Goal: Entertainment & Leisure: Consume media (video, audio)

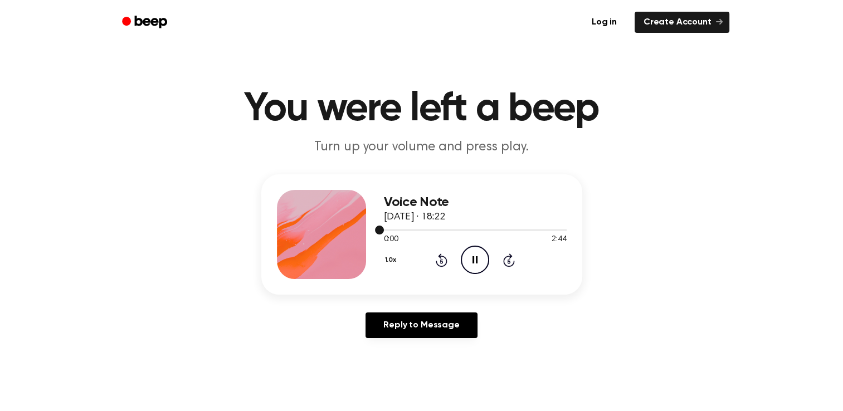
drag, startPoint x: 0, startPoint y: 0, endPoint x: 392, endPoint y: 226, distance: 452.4
click at [392, 226] on div at bounding box center [475, 229] width 183 height 9
click at [392, 227] on div at bounding box center [475, 229] width 183 height 9
click at [477, 259] on icon at bounding box center [475, 259] width 5 height 7
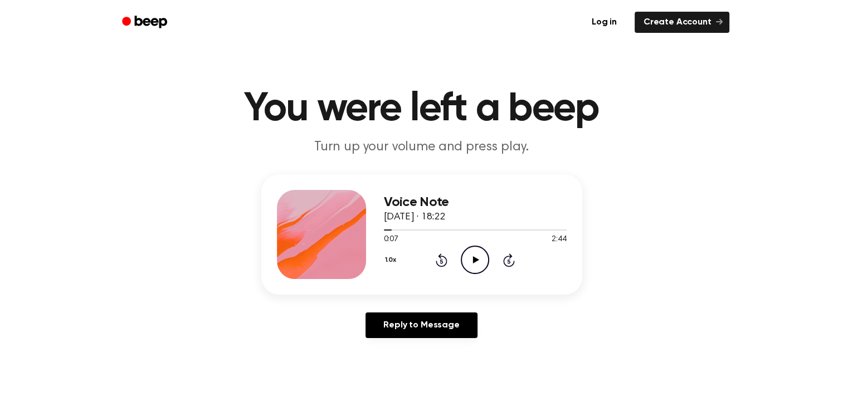
click at [474, 262] on icon at bounding box center [476, 259] width 6 height 7
drag, startPoint x: 390, startPoint y: 229, endPoint x: 374, endPoint y: 229, distance: 16.2
click at [374, 229] on div "Voice Note 5 October 2025 · 18:22 0:09 2:44 Your browser does not support the […" at bounding box center [421, 234] width 321 height 120
drag, startPoint x: 374, startPoint y: 229, endPoint x: 393, endPoint y: 232, distance: 19.2
click at [393, 232] on span at bounding box center [390, 230] width 9 height 9
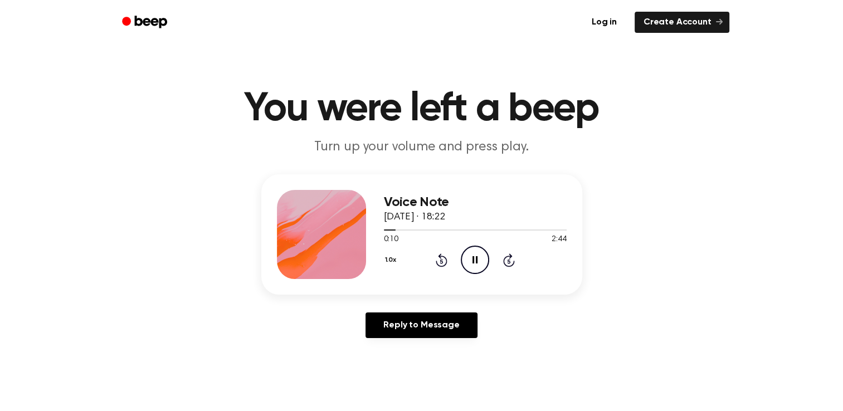
click at [406, 246] on div "1.0x Rewind 5 seconds Pause Audio Skip 5 seconds" at bounding box center [475, 260] width 183 height 28
drag, startPoint x: 393, startPoint y: 229, endPoint x: 379, endPoint y: 227, distance: 14.0
click at [379, 227] on div "Voice Note 5 October 2025 · 18:22 0:11 2:44 Your browser does not support the […" at bounding box center [421, 234] width 321 height 120
click at [385, 227] on div at bounding box center [475, 229] width 183 height 9
click at [468, 257] on icon "Pause Audio" at bounding box center [475, 260] width 28 height 28
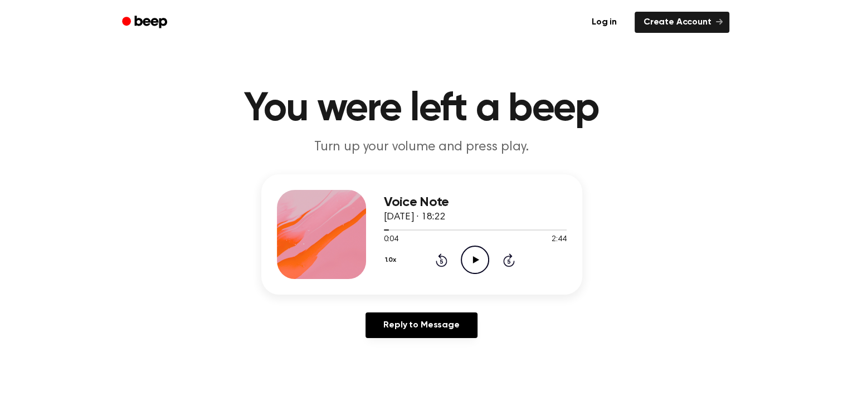
click at [468, 257] on icon "Play Audio" at bounding box center [475, 260] width 28 height 28
click at [468, 257] on icon "Pause Audio" at bounding box center [475, 260] width 28 height 28
drag, startPoint x: 383, startPoint y: 226, endPoint x: 367, endPoint y: 225, distance: 16.8
click at [367, 225] on div "Voice Note 5 October 2025 · 18:22 0:05 2:44 Your browser does not support the […" at bounding box center [421, 234] width 321 height 120
drag, startPoint x: 367, startPoint y: 225, endPoint x: 383, endPoint y: 228, distance: 17.1
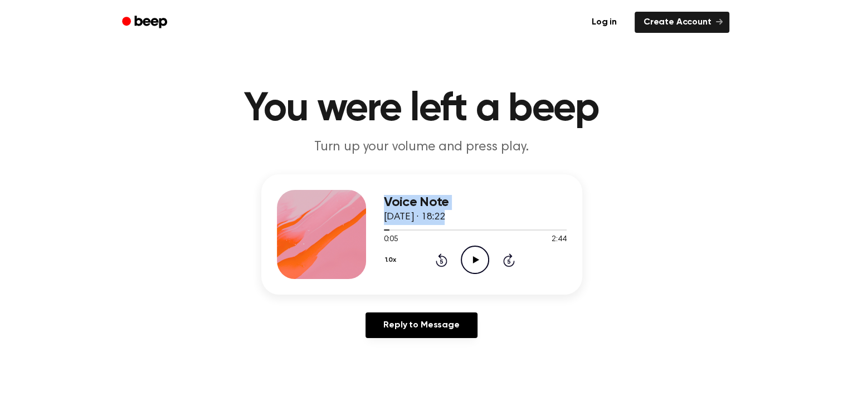
click at [383, 228] on span at bounding box center [385, 230] width 9 height 9
click at [503, 207] on h3 "Voice Note" at bounding box center [475, 202] width 183 height 15
click at [475, 255] on icon "Play Audio" at bounding box center [475, 260] width 28 height 28
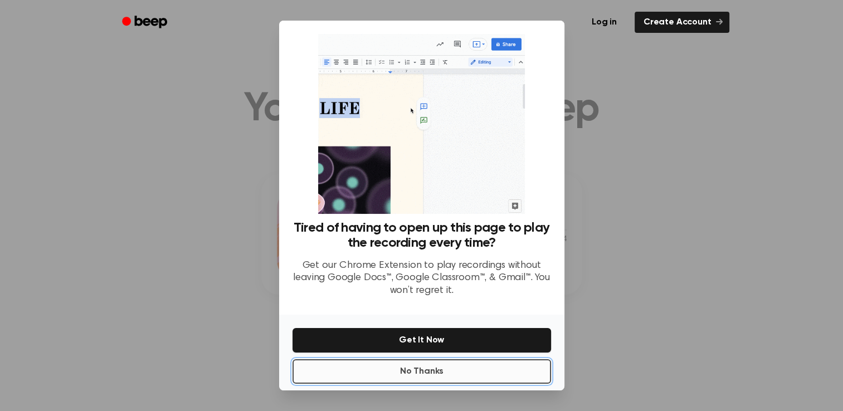
click at [406, 362] on button "No Thanks" at bounding box center [422, 371] width 259 height 25
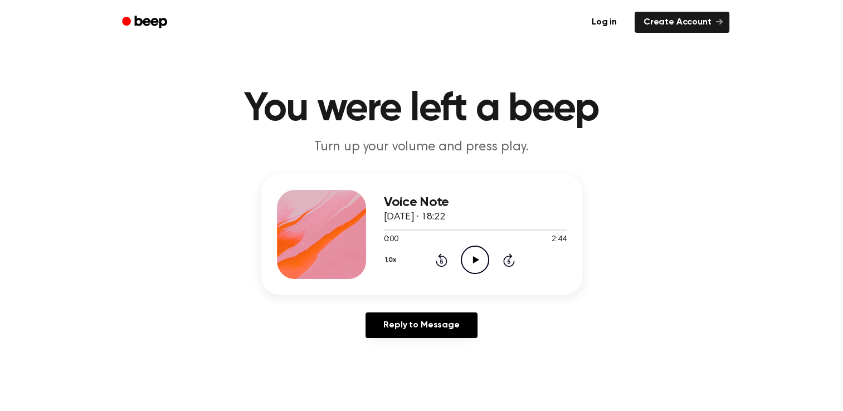
click at [480, 264] on icon "Play Audio" at bounding box center [475, 260] width 28 height 28
click at [475, 256] on icon "Pause Audio" at bounding box center [475, 260] width 28 height 28
click at [466, 261] on icon "Play Audio" at bounding box center [475, 260] width 28 height 28
click at [475, 254] on icon "Pause Audio" at bounding box center [475, 260] width 28 height 28
click at [479, 246] on circle at bounding box center [474, 259] width 27 height 27
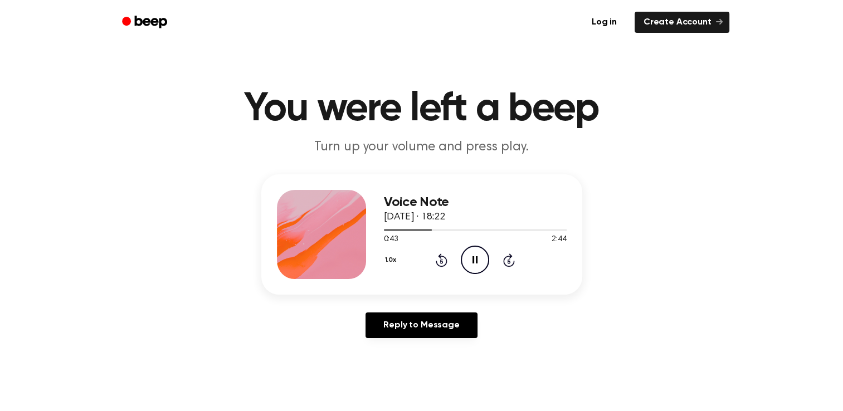
click at [473, 257] on icon at bounding box center [475, 259] width 5 height 7
click at [473, 257] on icon at bounding box center [476, 259] width 6 height 7
drag, startPoint x: 473, startPoint y: 257, endPoint x: 455, endPoint y: 188, distance: 71.4
click at [455, 188] on div "Voice Note 5 October 2025 · 18:22 0:45 2:44 Your browser does not support the […" at bounding box center [421, 234] width 321 height 120
click at [441, 225] on div at bounding box center [475, 229] width 183 height 9
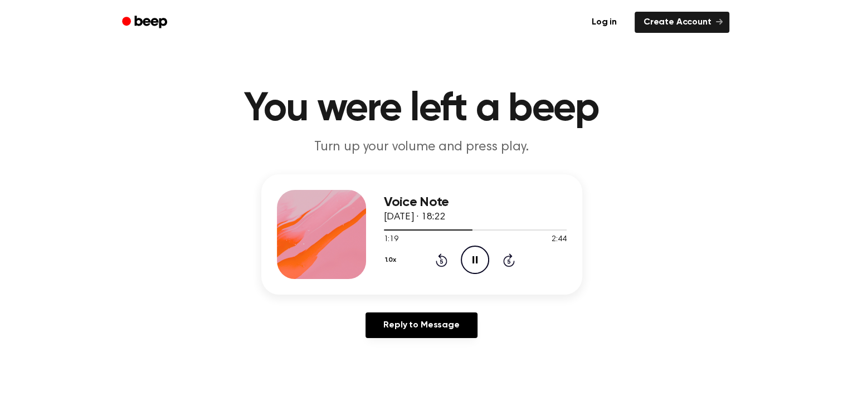
click at [474, 262] on icon at bounding box center [475, 259] width 5 height 7
click at [478, 260] on icon at bounding box center [476, 259] width 6 height 7
click at [474, 256] on icon at bounding box center [475, 259] width 5 height 7
click at [469, 255] on icon "Play Audio" at bounding box center [475, 260] width 28 height 28
click at [475, 256] on icon "Pause Audio" at bounding box center [475, 260] width 28 height 28
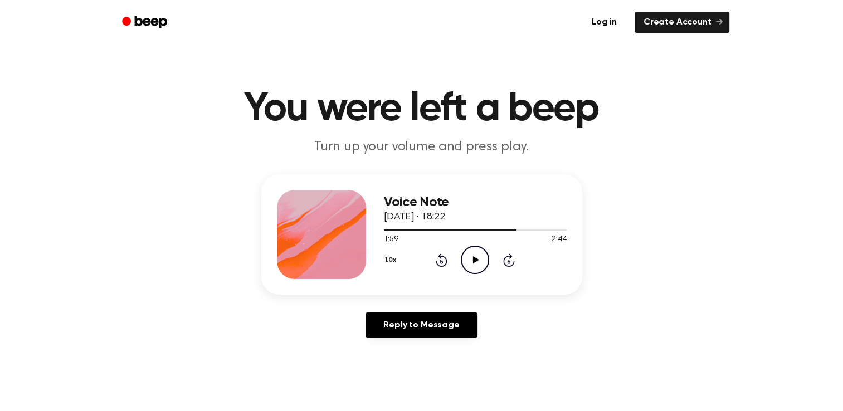
click at [477, 265] on icon "Play Audio" at bounding box center [475, 260] width 28 height 28
click at [470, 270] on icon "Pause Audio" at bounding box center [475, 260] width 28 height 28
click at [471, 282] on div "Voice Note 5 October 2025 · 18:22 2:03 2:44 Your browser does not support the […" at bounding box center [421, 234] width 321 height 120
click at [475, 268] on icon "Play Audio" at bounding box center [475, 260] width 28 height 28
click at [500, 226] on div at bounding box center [475, 229] width 183 height 9
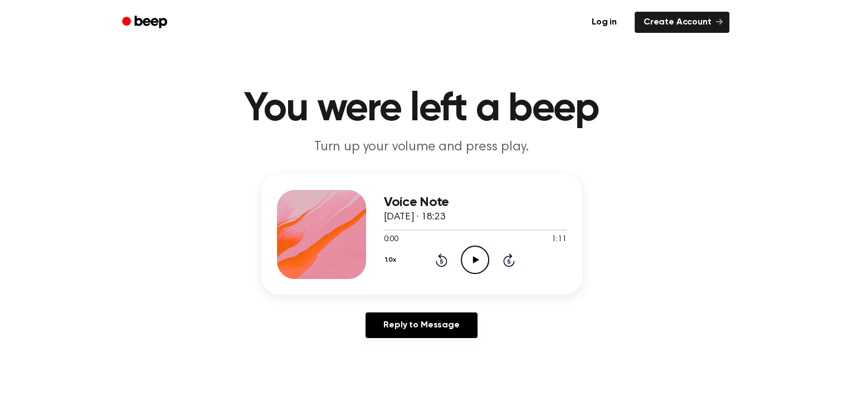
click at [468, 254] on icon "Play Audio" at bounding box center [475, 260] width 28 height 28
click at [474, 268] on icon "Play Audio" at bounding box center [475, 260] width 28 height 28
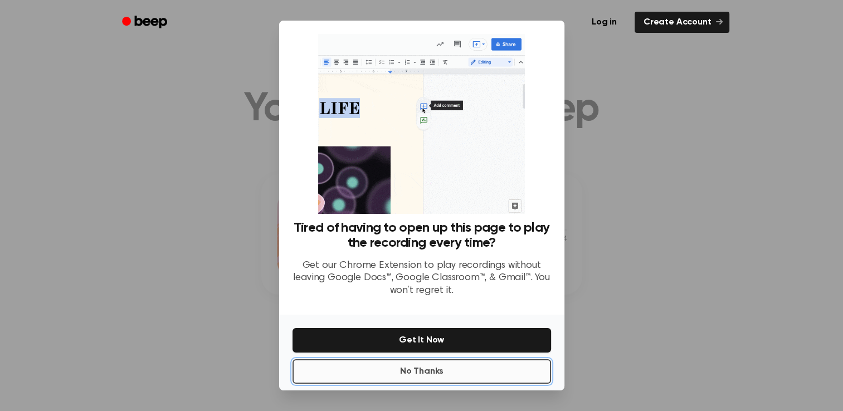
click at [456, 371] on button "No Thanks" at bounding box center [422, 371] width 259 height 25
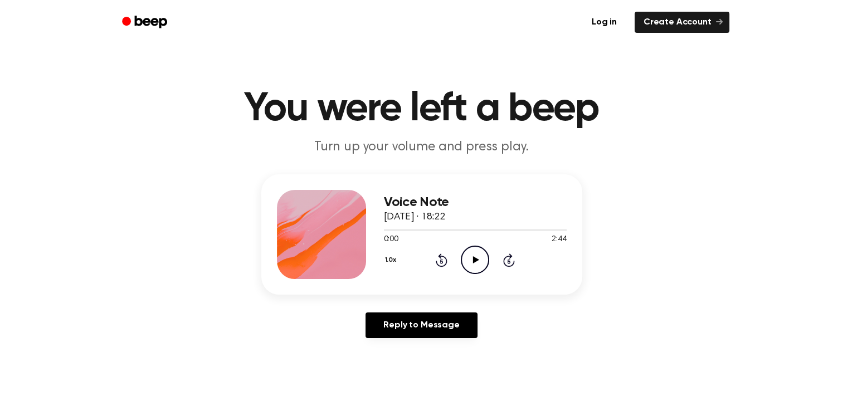
click at [477, 246] on icon "Play Audio" at bounding box center [475, 260] width 28 height 28
click at [473, 257] on icon at bounding box center [475, 259] width 5 height 7
click at [473, 257] on icon at bounding box center [476, 259] width 6 height 7
click at [479, 249] on icon "Pause Audio" at bounding box center [475, 260] width 28 height 28
click at [466, 264] on icon "Play Audio" at bounding box center [475, 260] width 28 height 28
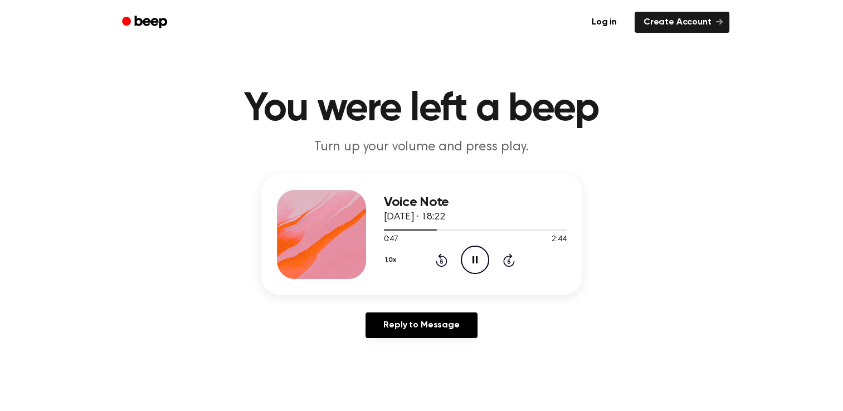
click at [469, 262] on icon "Pause Audio" at bounding box center [475, 260] width 28 height 28
click at [471, 259] on icon "Play Audio" at bounding box center [475, 260] width 28 height 28
click at [456, 273] on div "1.0x Rewind 5 seconds Pause Audio Skip 5 seconds" at bounding box center [475, 260] width 183 height 28
click at [462, 262] on icon "Pause Audio" at bounding box center [475, 260] width 28 height 28
click at [469, 256] on icon "Play Audio" at bounding box center [475, 260] width 28 height 28
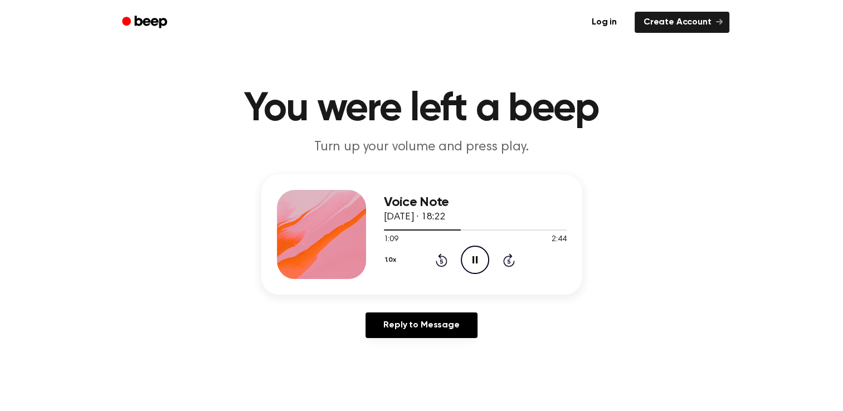
click at [475, 256] on icon "Pause Audio" at bounding box center [475, 260] width 28 height 28
